Goal: Find specific page/section: Find specific page/section

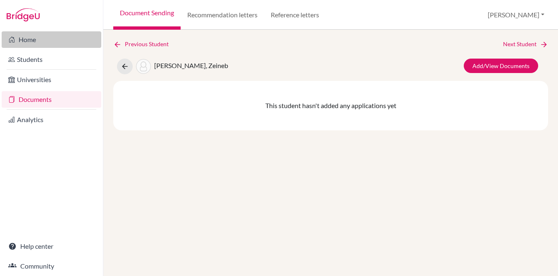
click at [50, 42] on link "Home" at bounding box center [52, 39] width 100 height 17
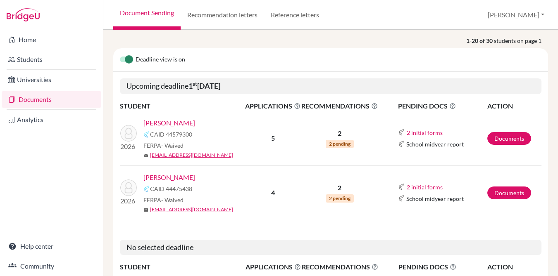
scroll to position [105, 0]
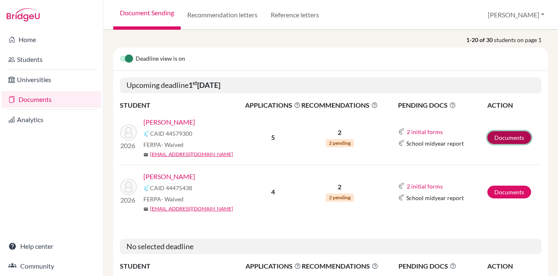
click at [507, 137] on link "Documents" at bounding box center [509, 137] width 44 height 13
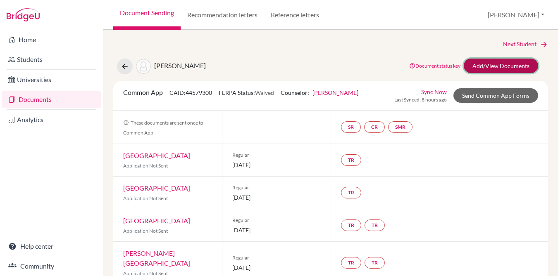
click at [491, 68] on link "Add/View Documents" at bounding box center [501, 66] width 74 height 14
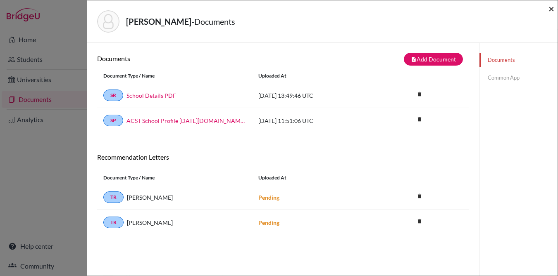
click at [552, 9] on span "×" at bounding box center [551, 8] width 6 height 12
